Goal: Task Accomplishment & Management: Manage account settings

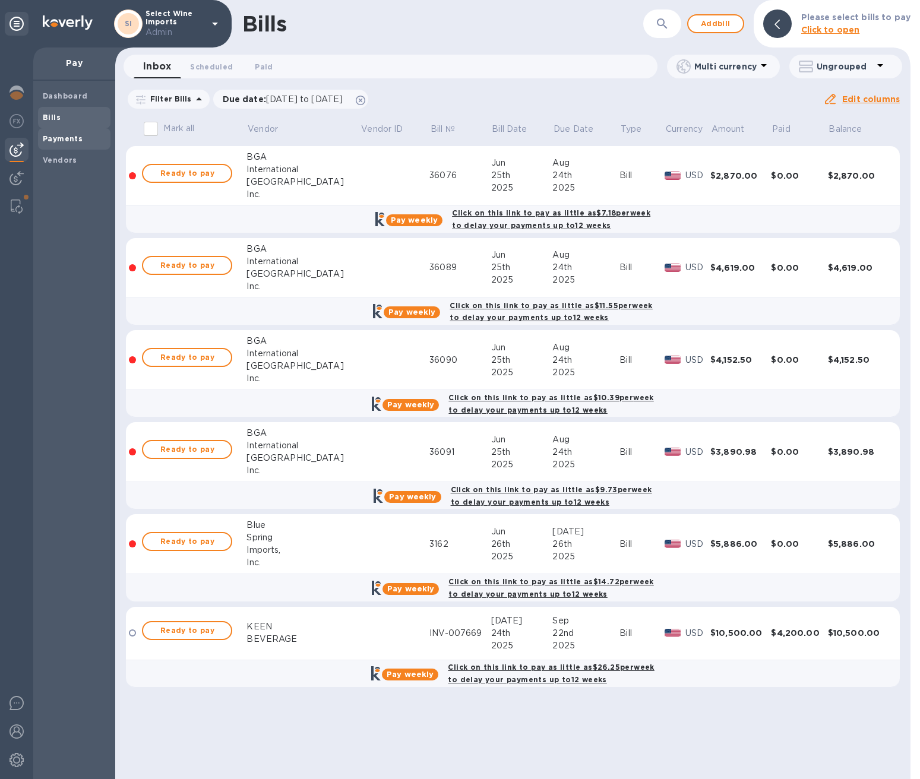
click at [59, 139] on b "Payments" at bounding box center [63, 138] width 40 height 9
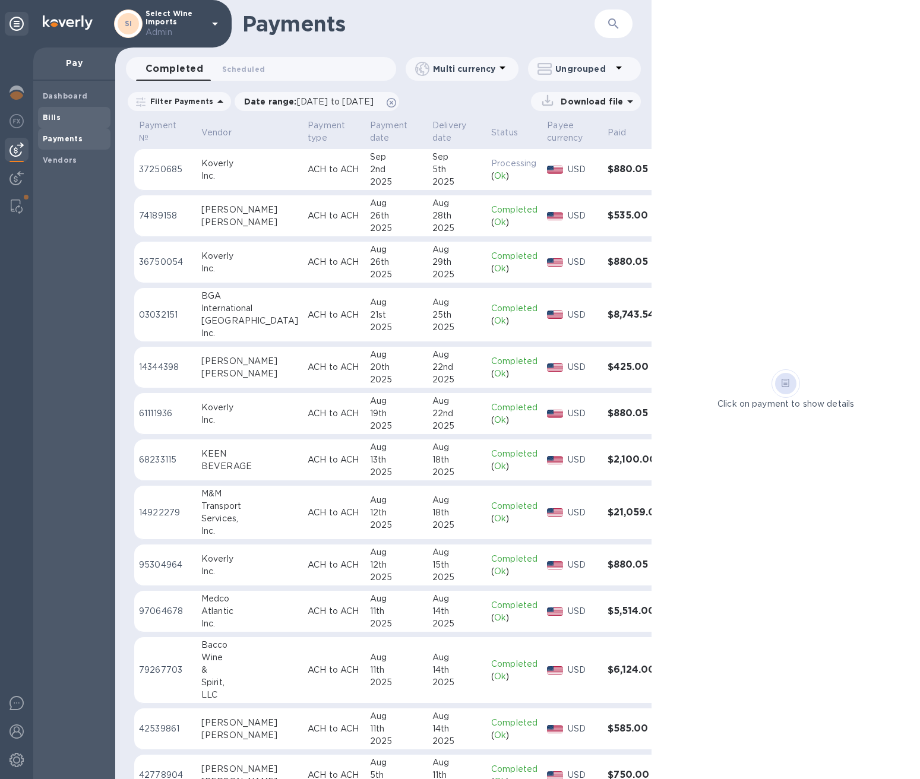
click at [64, 121] on span "Bills" at bounding box center [74, 118] width 63 height 12
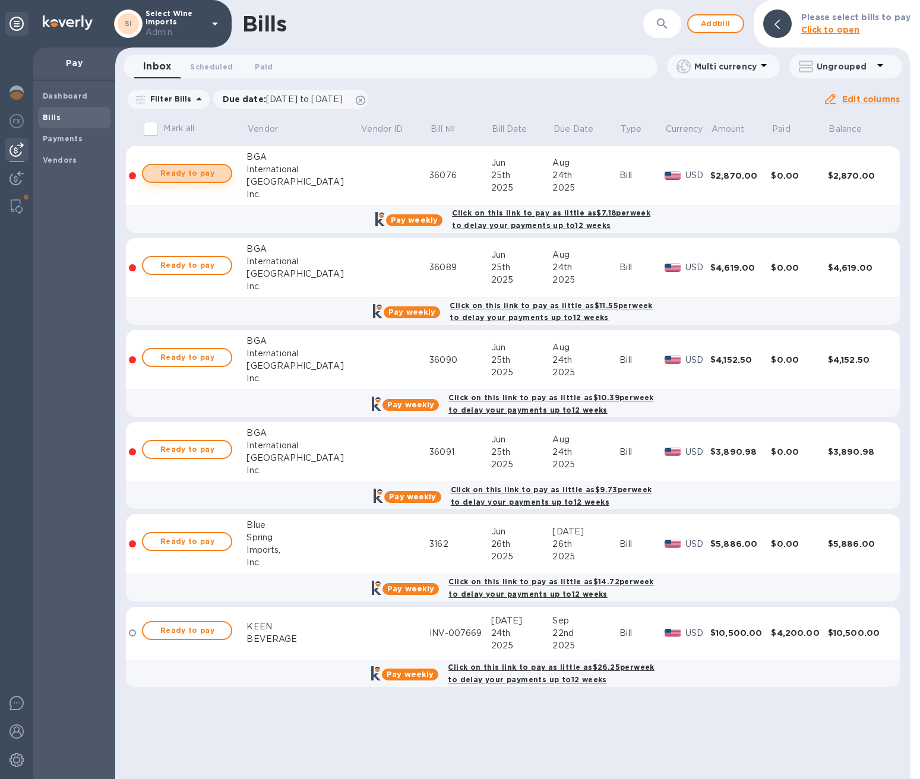
click at [189, 169] on span "Ready to pay" at bounding box center [187, 173] width 69 height 14
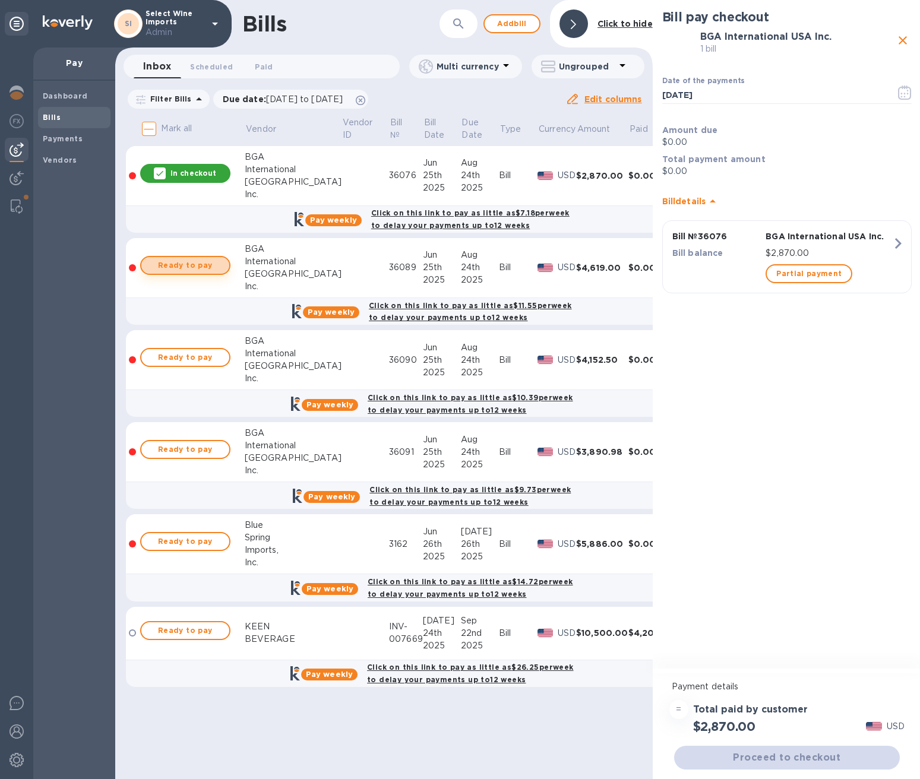
click at [181, 262] on span "Ready to pay" at bounding box center [185, 265] width 69 height 14
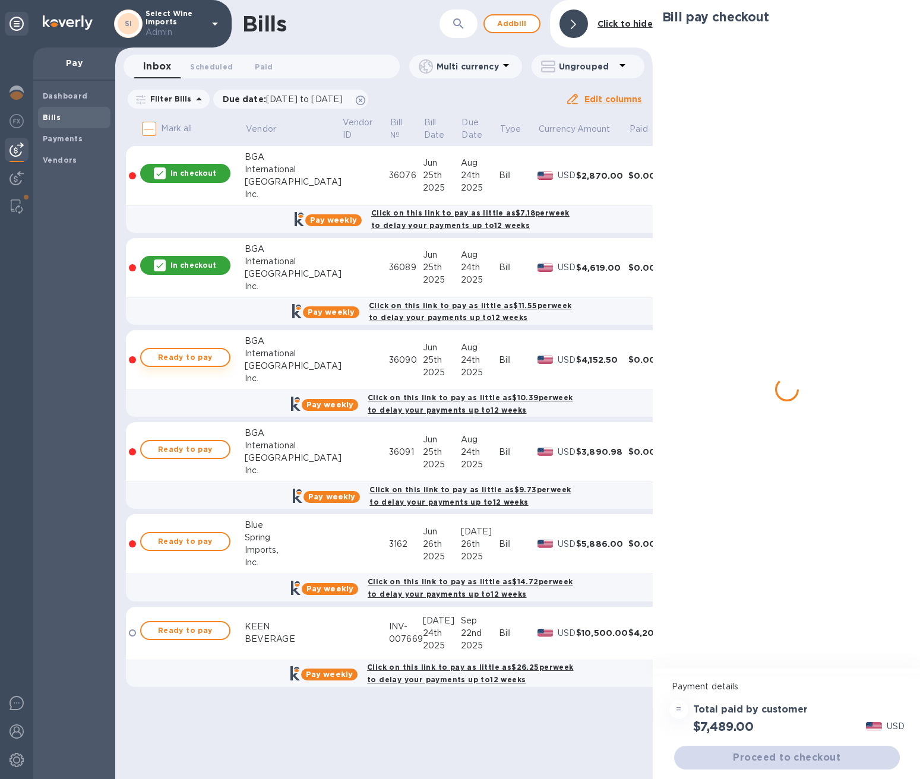
click at [183, 356] on span "Ready to pay" at bounding box center [185, 357] width 69 height 14
click at [183, 449] on span "Ready to pay" at bounding box center [185, 449] width 69 height 14
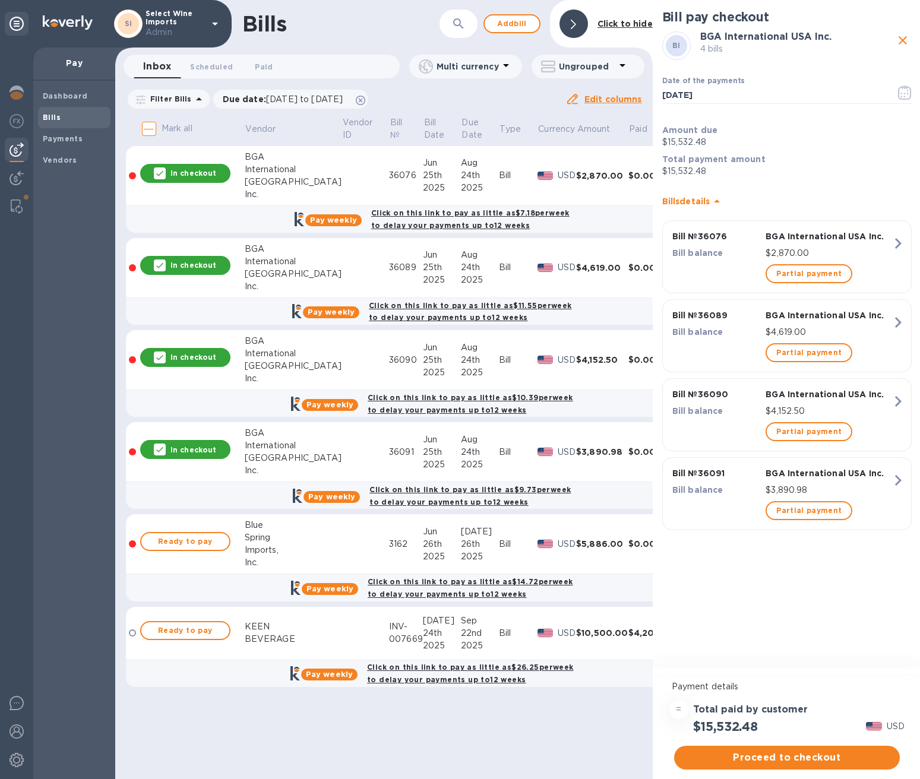
click at [183, 449] on p "In checkout" at bounding box center [193, 450] width 46 height 10
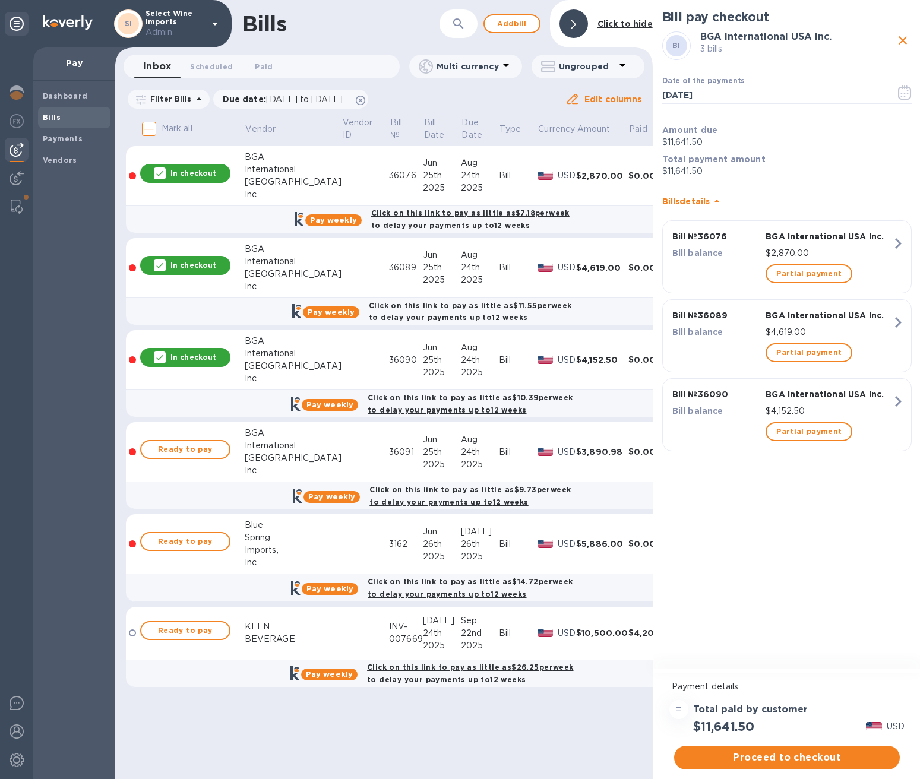
click at [184, 352] on p "In checkout" at bounding box center [193, 357] width 46 height 10
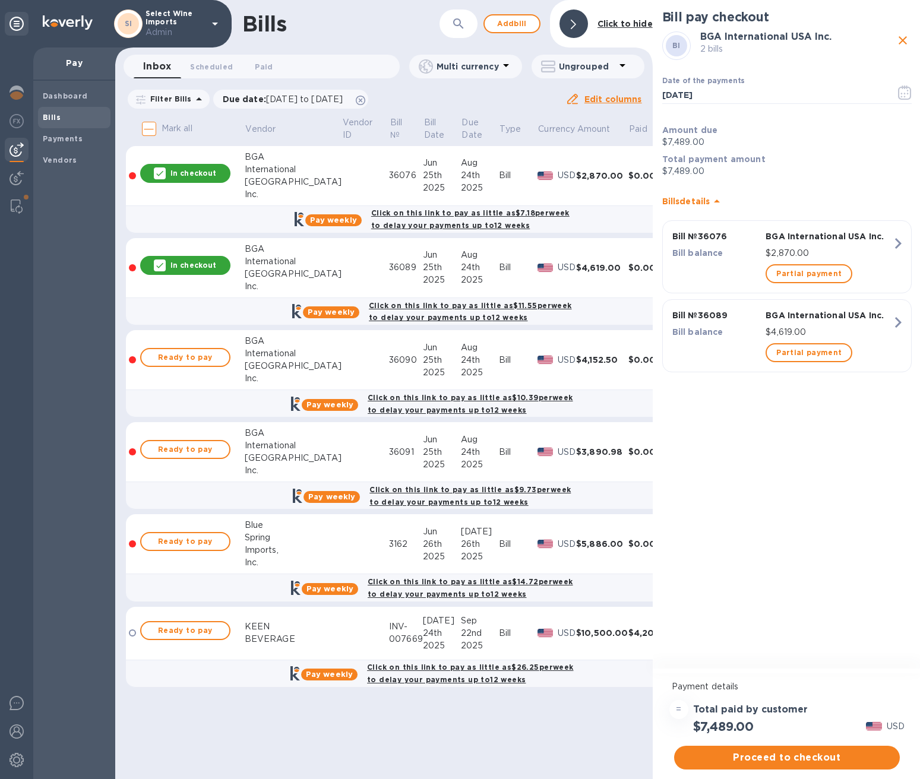
click at [180, 268] on p "In checkout" at bounding box center [193, 265] width 46 height 10
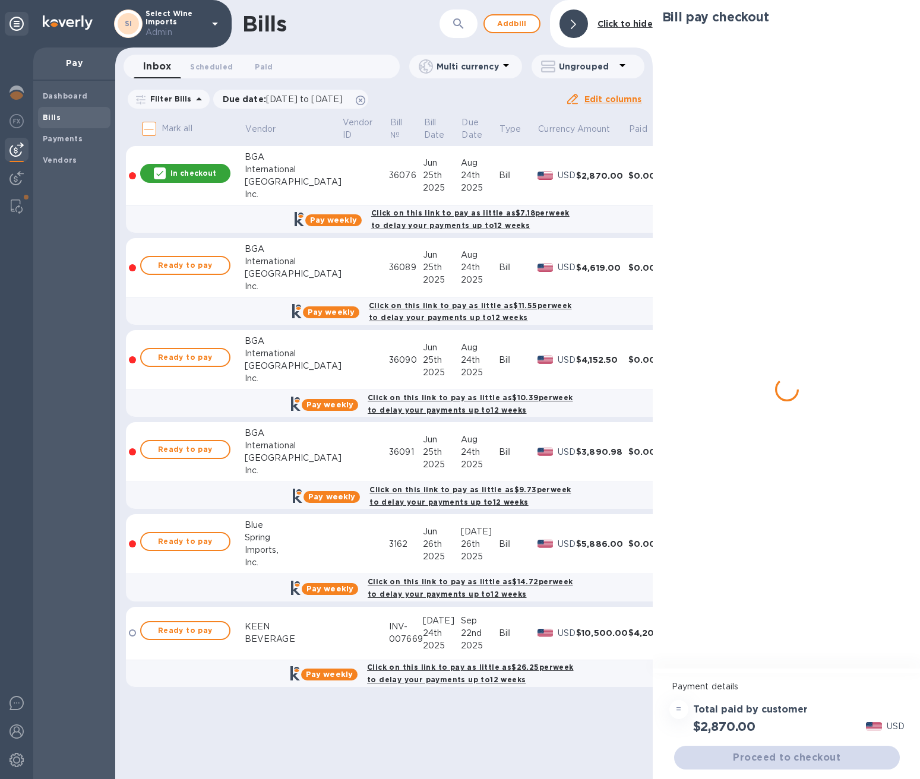
click at [188, 165] on div "In checkout" at bounding box center [185, 173] width 90 height 19
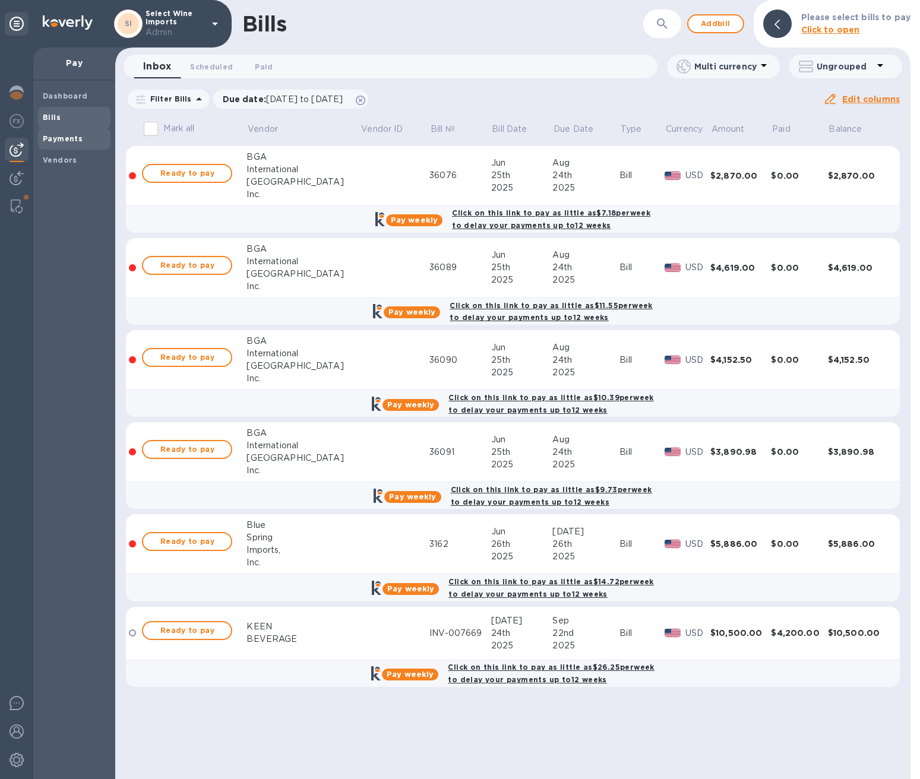
click at [62, 135] on b "Payments" at bounding box center [63, 138] width 40 height 9
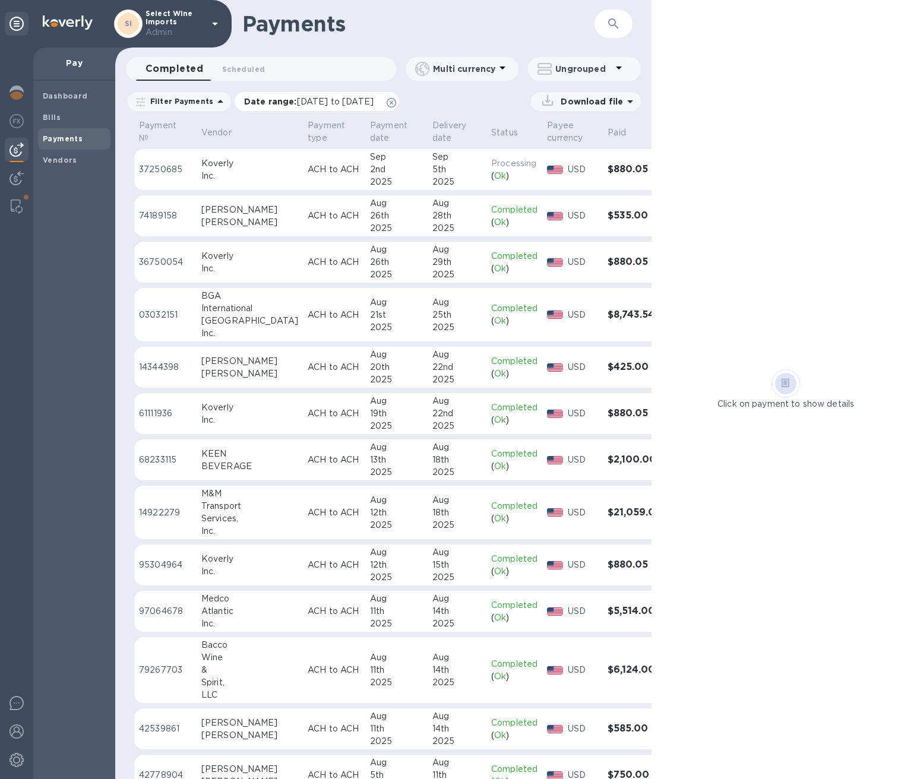
click at [396, 103] on icon at bounding box center [391, 102] width 9 height 9
click at [16, 207] on img at bounding box center [17, 206] width 12 height 14
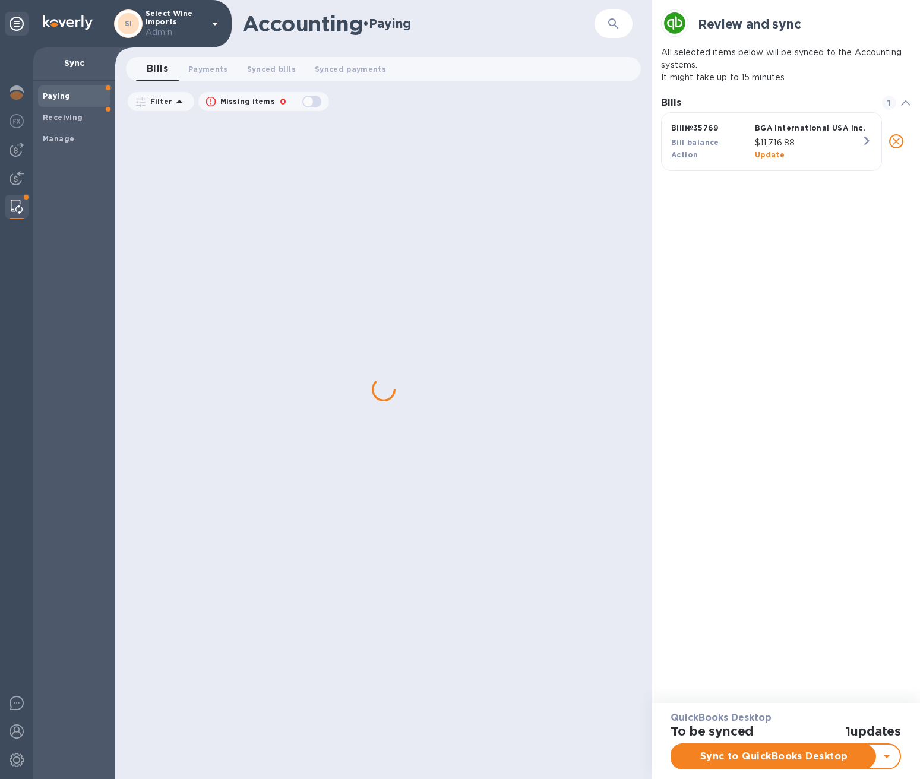
scroll to position [567, 249]
click at [60, 113] on b "Receiving" at bounding box center [63, 117] width 40 height 9
click at [61, 89] on div "Paying" at bounding box center [74, 95] width 72 height 21
click at [210, 65] on span "Payments 0" at bounding box center [208, 69] width 40 height 12
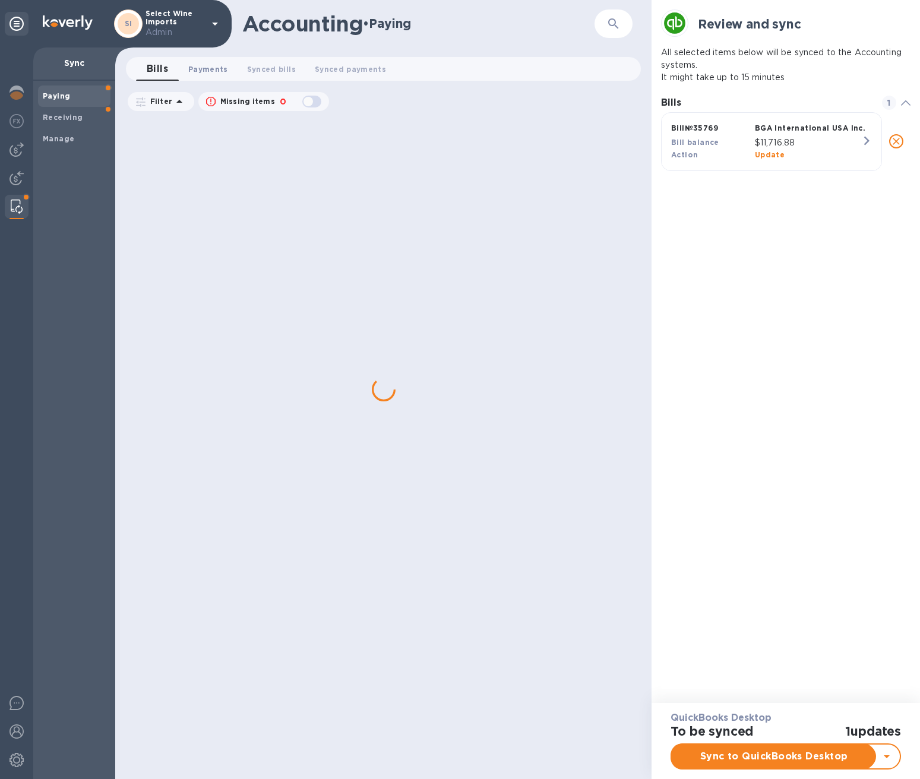
scroll to position [10, 5]
click at [797, 143] on p "$11,716.88" at bounding box center [813, 143] width 117 height 12
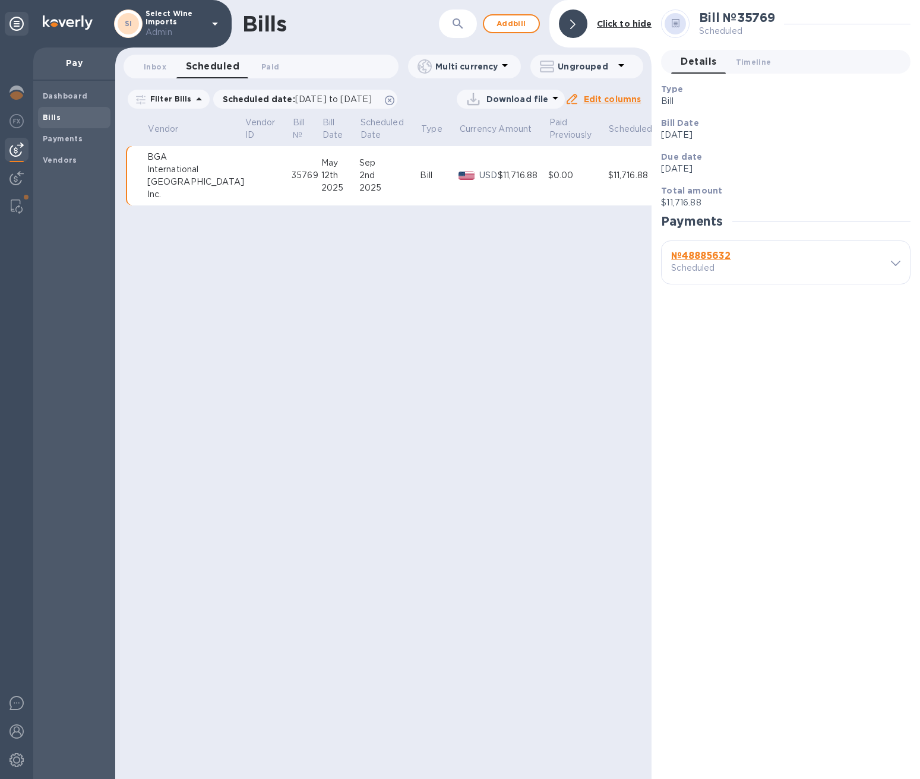
click at [895, 263] on icon at bounding box center [895, 263] width 9 height 5
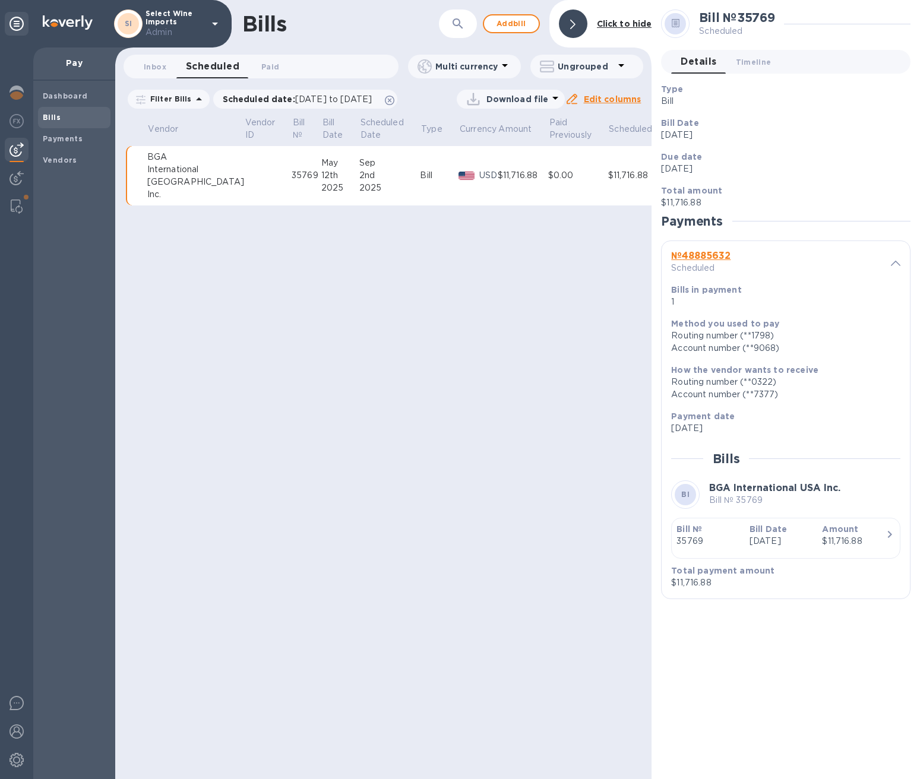
click at [794, 532] on p "Bill Date" at bounding box center [781, 529] width 64 height 12
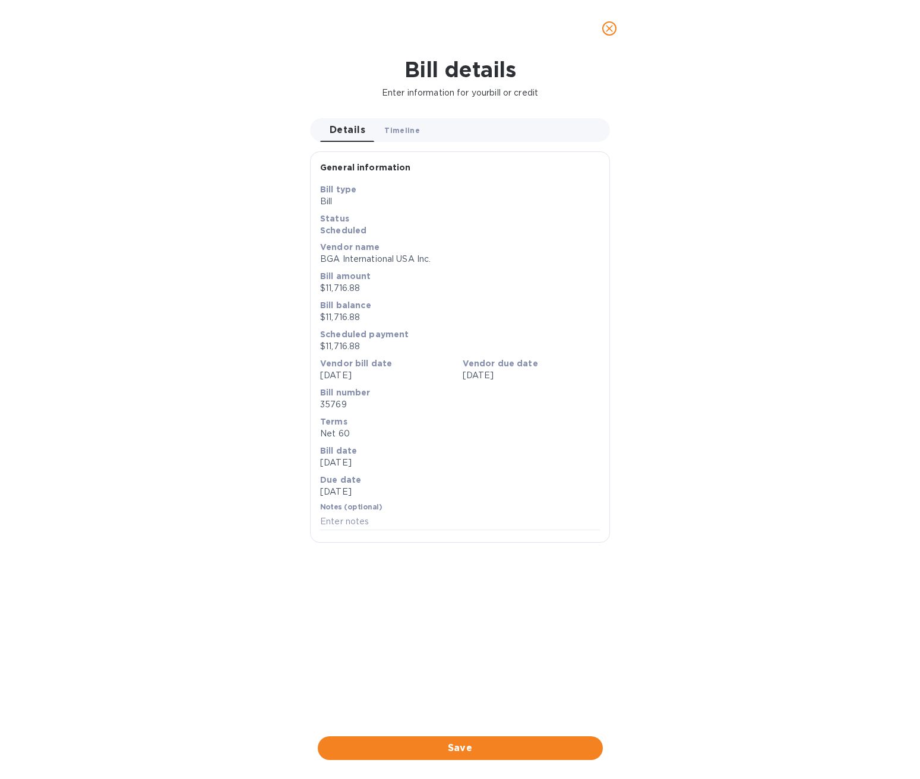
click at [395, 138] on button "Timeline 0" at bounding box center [402, 130] width 55 height 24
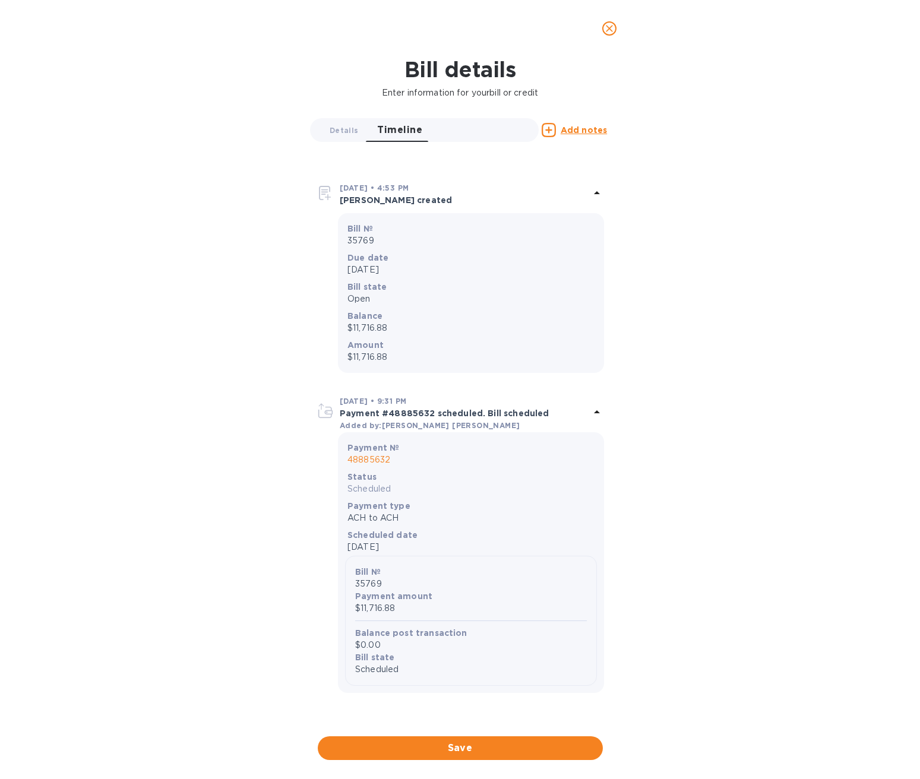
click at [360, 460] on p "48885632" at bounding box center [470, 460] width 247 height 12
click at [371, 461] on p "48885632" at bounding box center [470, 460] width 247 height 12
click at [609, 26] on icon "close" at bounding box center [609, 29] width 12 height 12
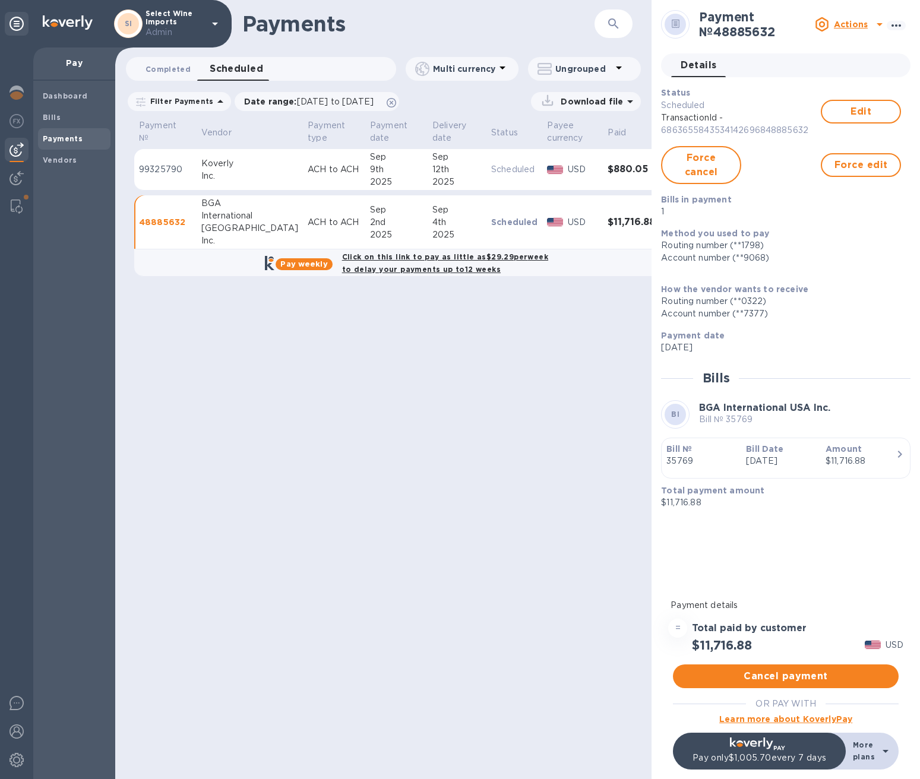
click at [169, 68] on span "Completed 0" at bounding box center [167, 69] width 45 height 12
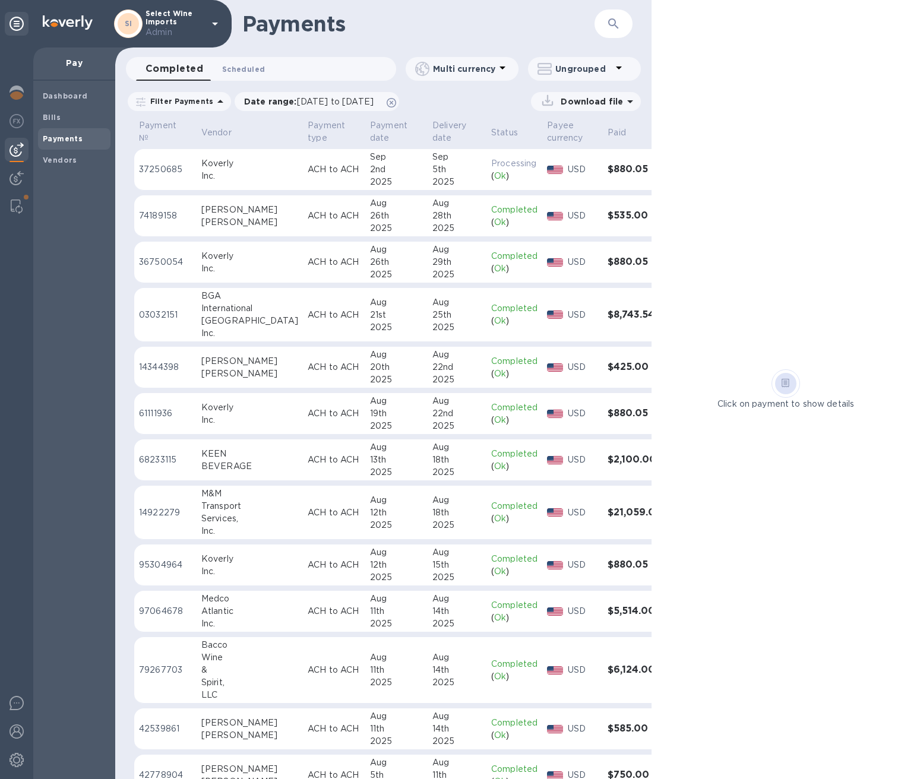
click at [251, 66] on span "Scheduled 0" at bounding box center [243, 69] width 43 height 12
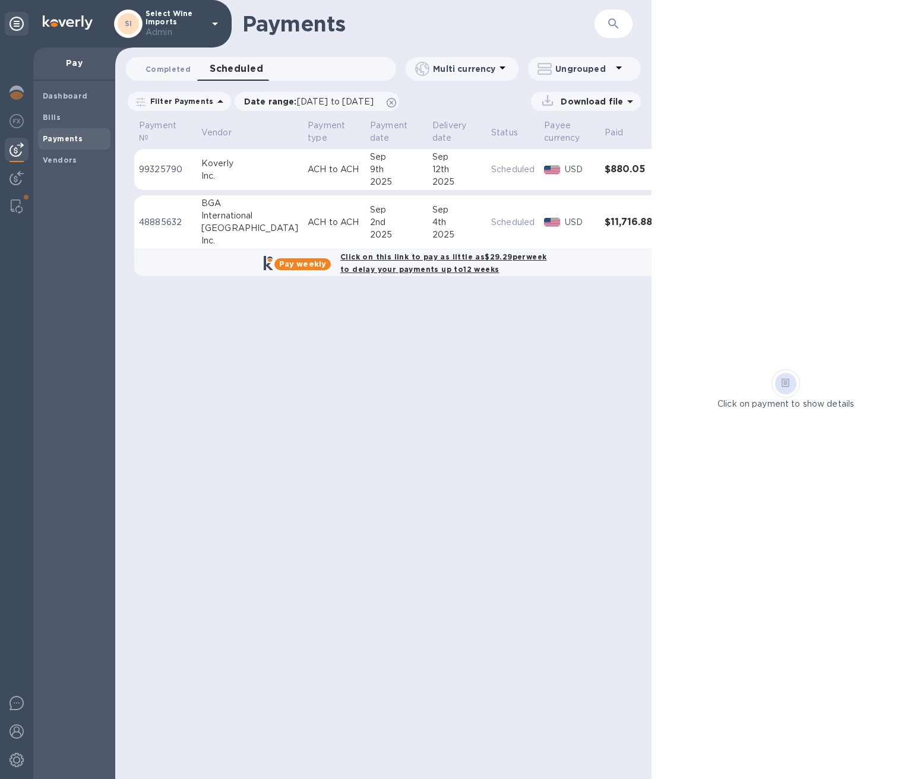
click at [172, 74] on span "Completed 0" at bounding box center [167, 69] width 45 height 12
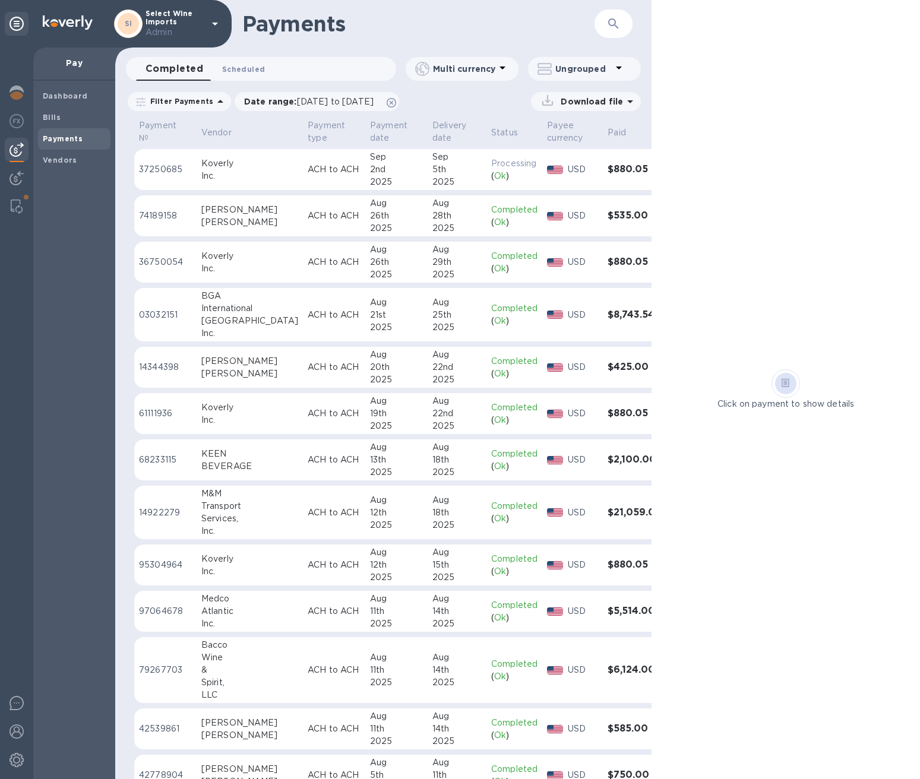
click at [242, 74] on span "Scheduled 0" at bounding box center [243, 69] width 43 height 12
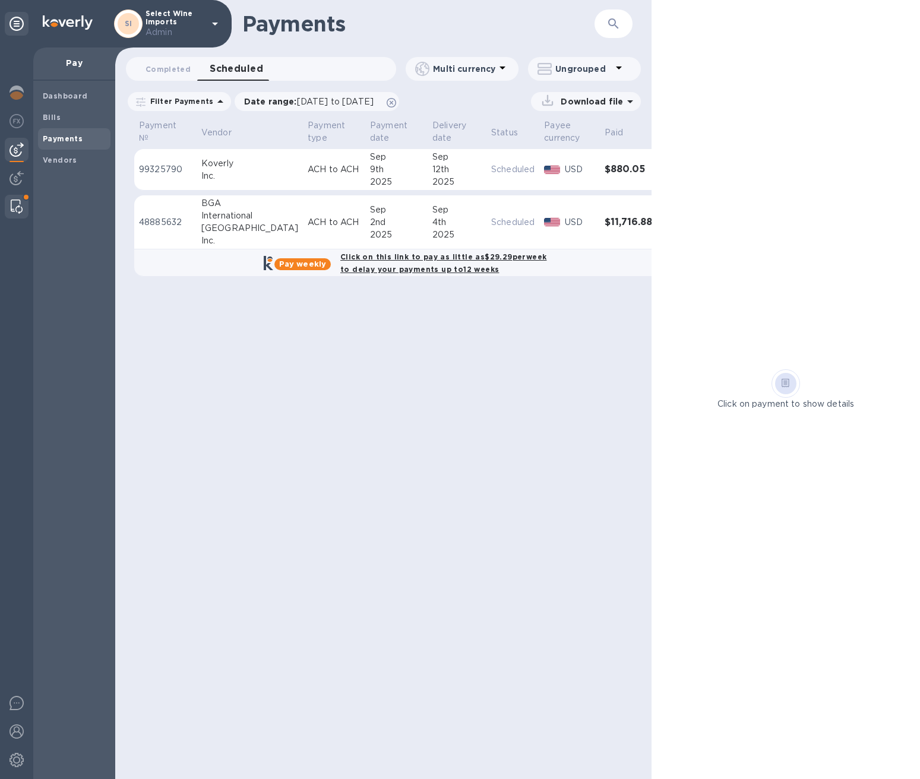
click at [15, 201] on img at bounding box center [17, 206] width 12 height 14
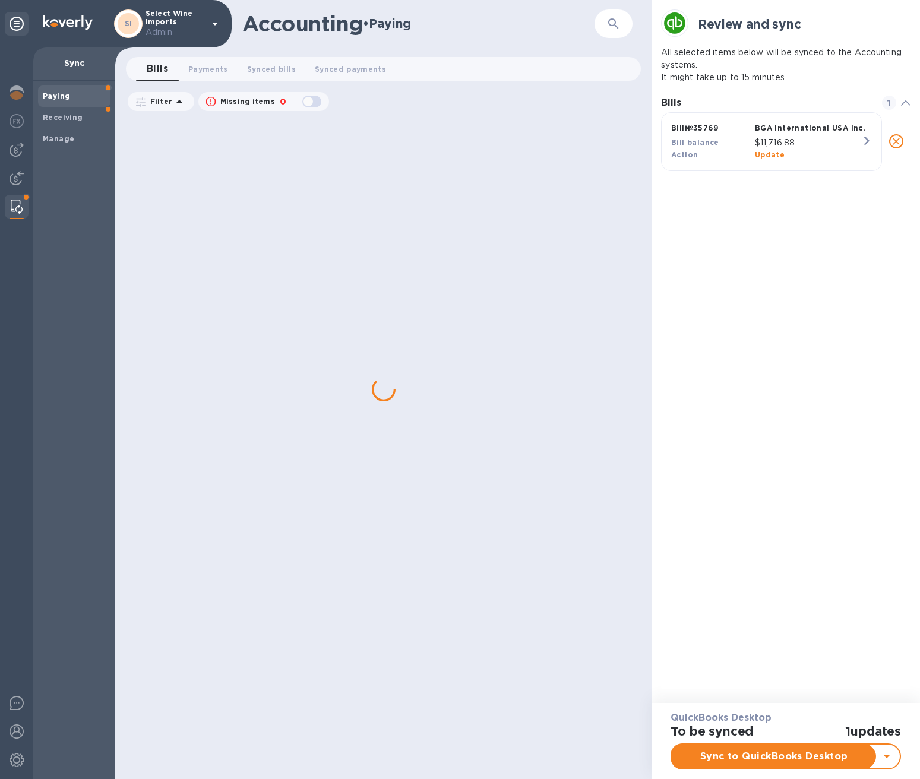
scroll to position [567, 249]
click at [68, 142] on b "Manage" at bounding box center [58, 138] width 31 height 9
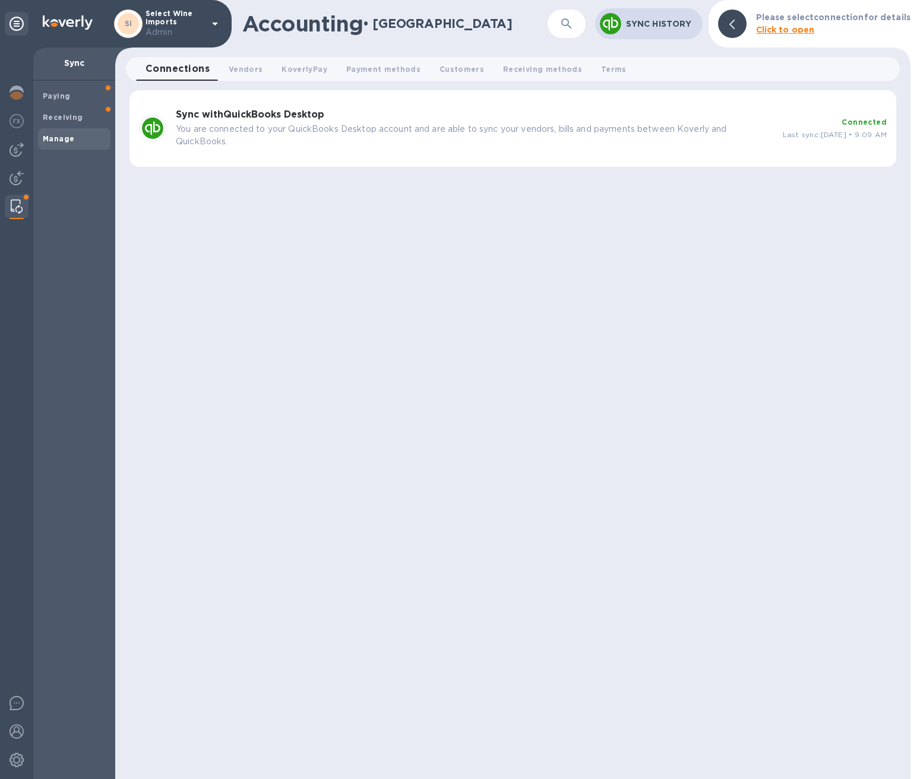
click at [356, 133] on p "You are connected to your QuickBooks Desktop account and are able to sync your …" at bounding box center [474, 135] width 597 height 25
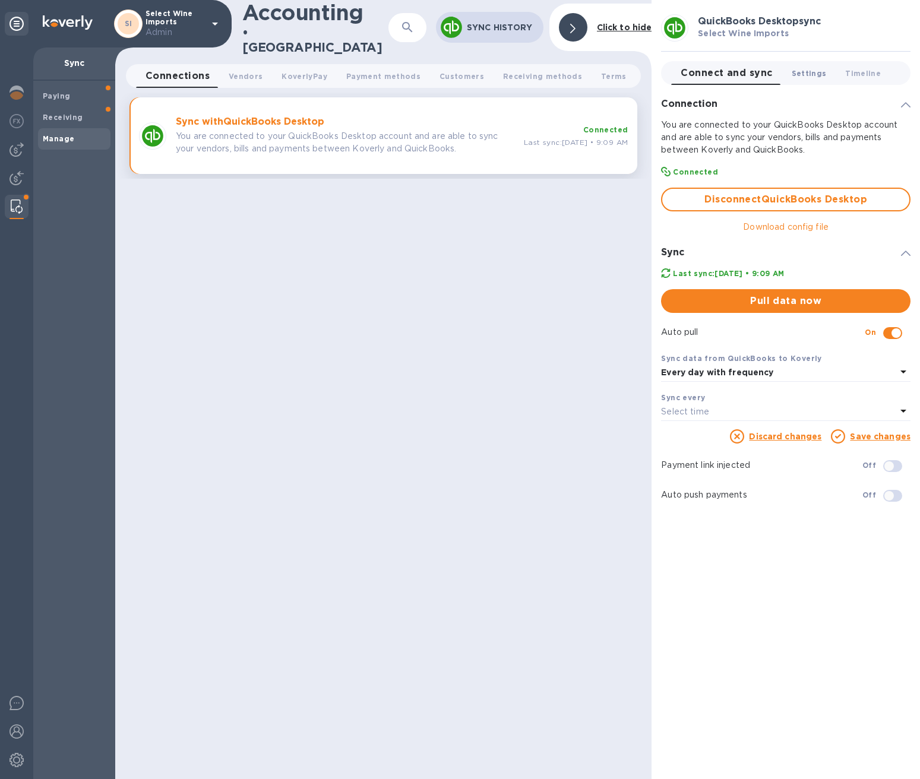
click at [812, 81] on button "Settings 0" at bounding box center [809, 73] width 54 height 24
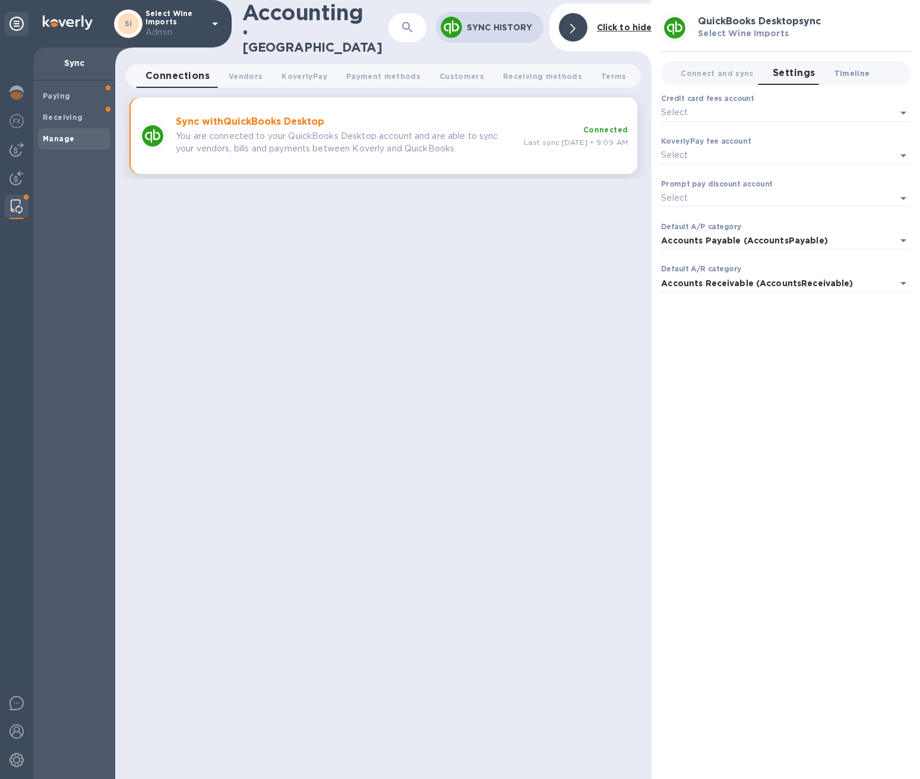
click at [853, 78] on span "Timeline 0" at bounding box center [852, 73] width 36 height 12
click at [848, 71] on span "Timeline 0" at bounding box center [852, 73] width 36 height 12
click at [846, 74] on span "Timeline 0" at bounding box center [852, 73] width 36 height 12
click at [706, 71] on span "Connect and sync 0" at bounding box center [716, 73] width 73 height 12
